Goal: Information Seeking & Learning: Learn about a topic

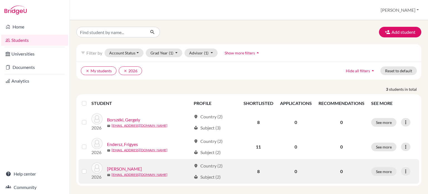
click at [115, 168] on link "[PERSON_NAME]" at bounding box center [124, 168] width 35 height 7
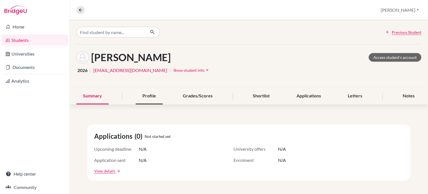
click at [158, 99] on div "Profile" at bounding box center [149, 96] width 27 height 16
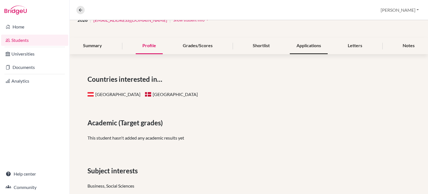
scroll to position [50, 0]
click at [406, 52] on div "Notes" at bounding box center [408, 46] width 25 height 16
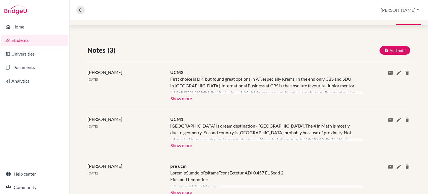
scroll to position [100, 0]
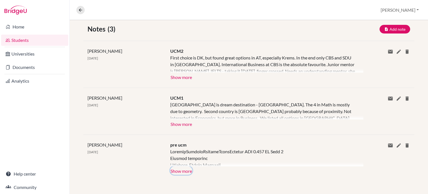
click at [182, 170] on button "Show more" at bounding box center [181, 170] width 22 height 8
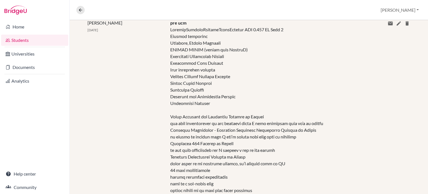
scroll to position [170, 0]
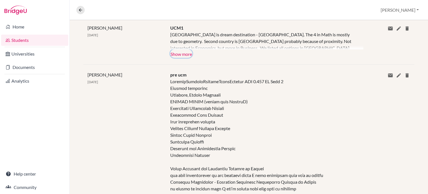
click at [189, 54] on button "Show more" at bounding box center [181, 53] width 22 height 8
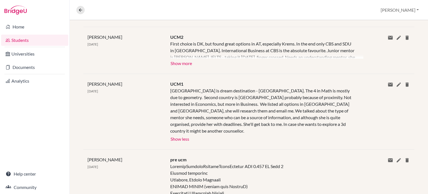
scroll to position [114, 0]
click at [182, 60] on button "Show more" at bounding box center [181, 63] width 22 height 8
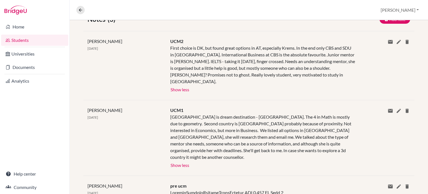
scroll to position [110, 0]
drag, startPoint x: 205, startPoint y: 48, endPoint x: 224, endPoint y: 50, distance: 19.0
click at [224, 50] on div "First choice is DK, but found great options in AT, especially Krems. In the end…" at bounding box center [262, 65] width 185 height 40
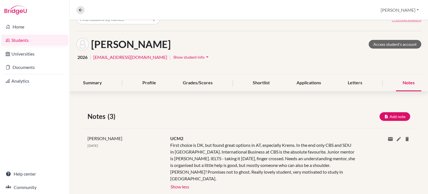
scroll to position [13, 0]
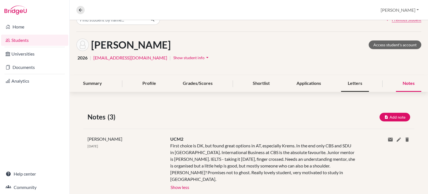
click at [354, 83] on div "Letters" at bounding box center [355, 83] width 28 height 16
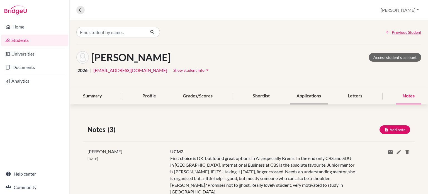
click at [307, 95] on div "Applications" at bounding box center [309, 96] width 38 height 16
click at [272, 96] on div "Shortlist" at bounding box center [261, 96] width 30 height 16
click at [257, 97] on div "Shortlist" at bounding box center [261, 96] width 30 height 16
